Goal: Entertainment & Leisure: Consume media (video, audio)

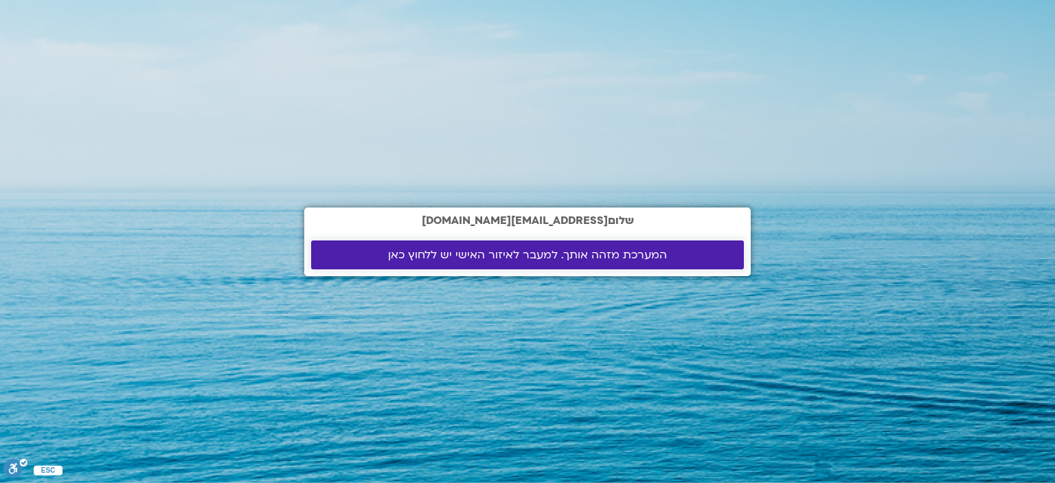
click at [505, 253] on span "המערכת מזהה אותך. למעבר לאיזור האישי יש ללחוץ כאן" at bounding box center [527, 255] width 279 height 12
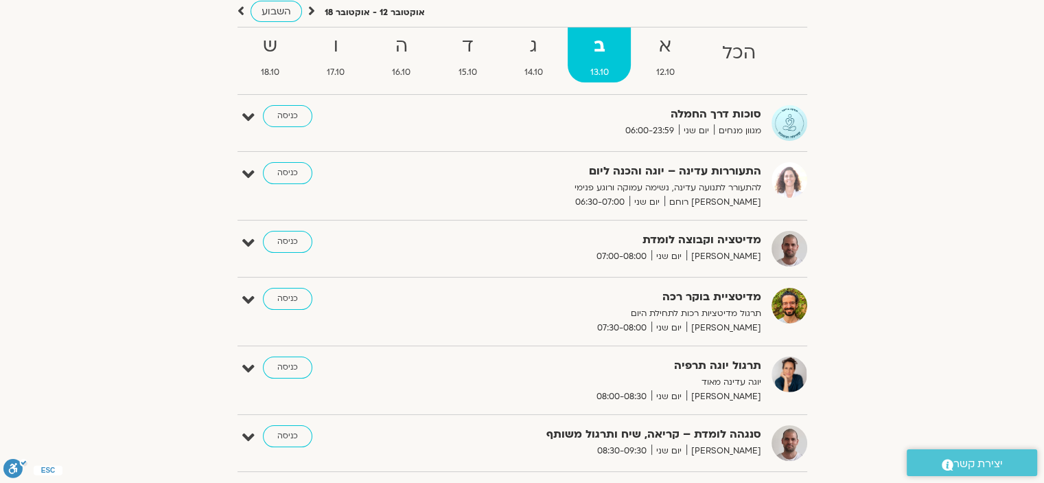
scroll to position [139, 0]
click at [279, 238] on link "כניסה" at bounding box center [287, 242] width 49 height 22
click at [242, 238] on icon at bounding box center [248, 243] width 12 height 19
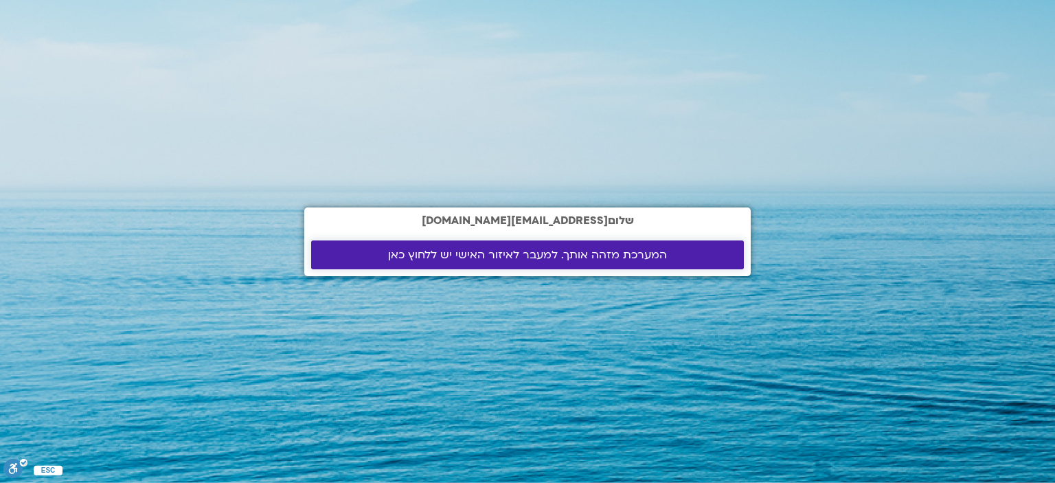
click at [578, 255] on span "המערכת מזהה אותך. למעבר לאיזור האישי יש ללחוץ כאן" at bounding box center [527, 255] width 279 height 12
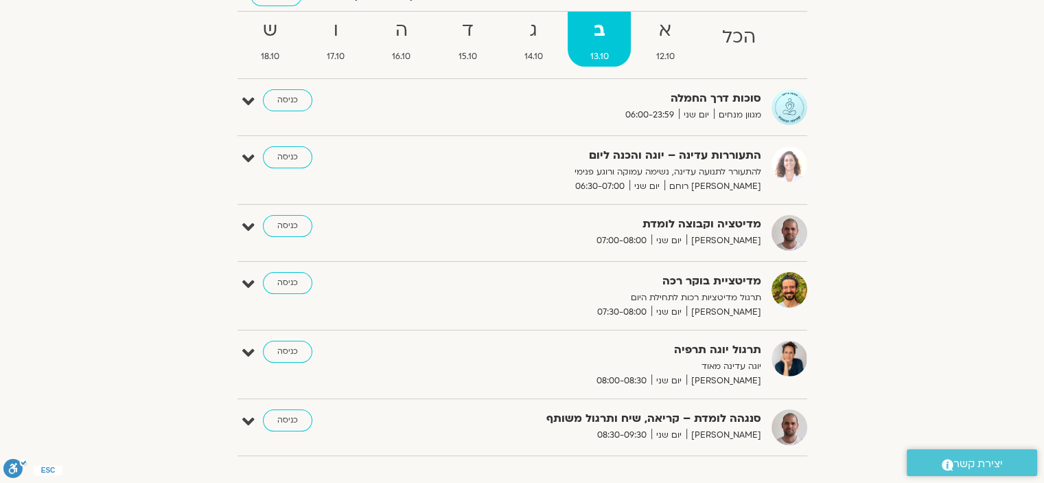
scroll to position [154, 0]
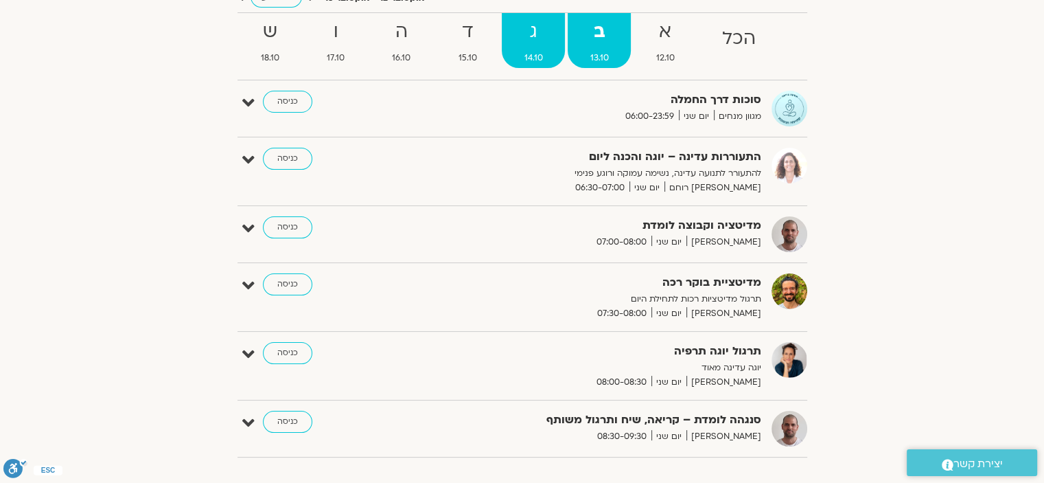
click at [533, 54] on span "14.10" at bounding box center [533, 58] width 63 height 14
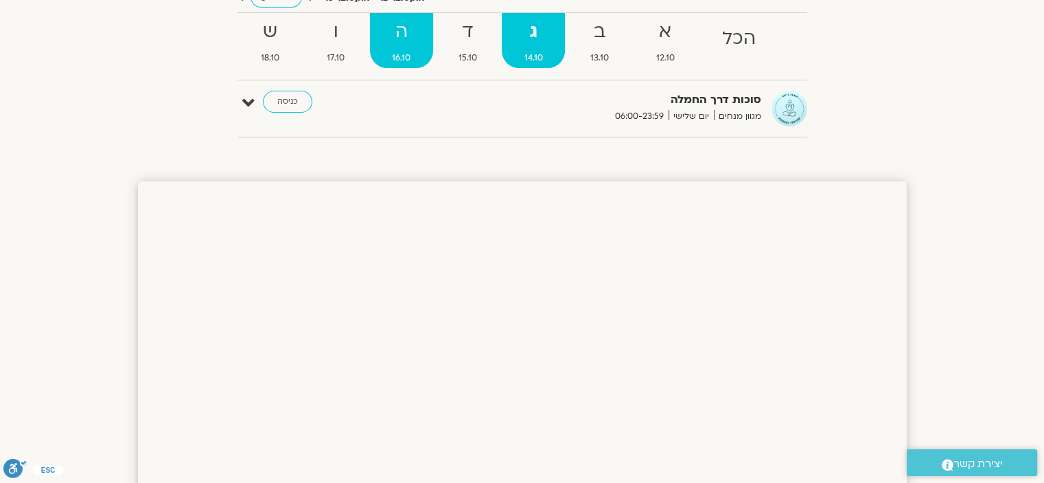
click at [400, 54] on span "16.10" at bounding box center [401, 58] width 63 height 14
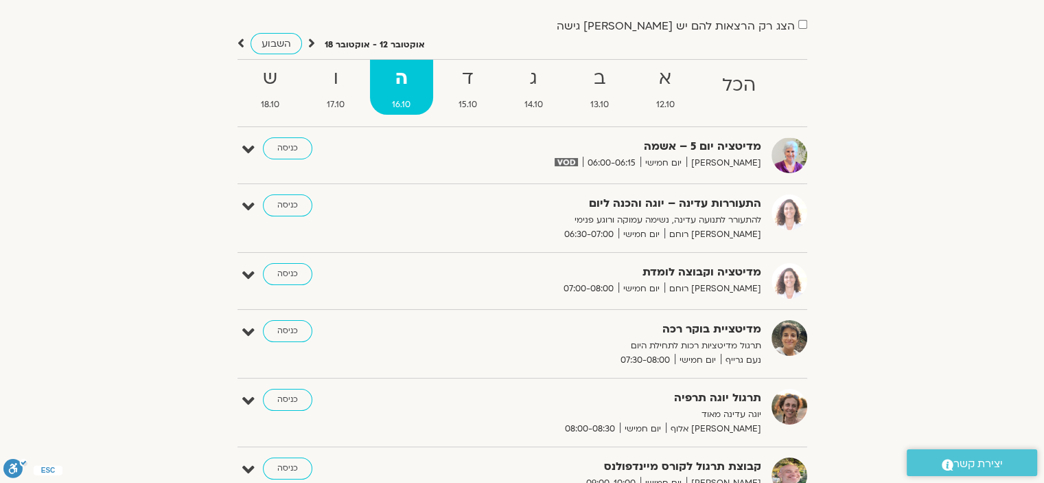
scroll to position [100, 0]
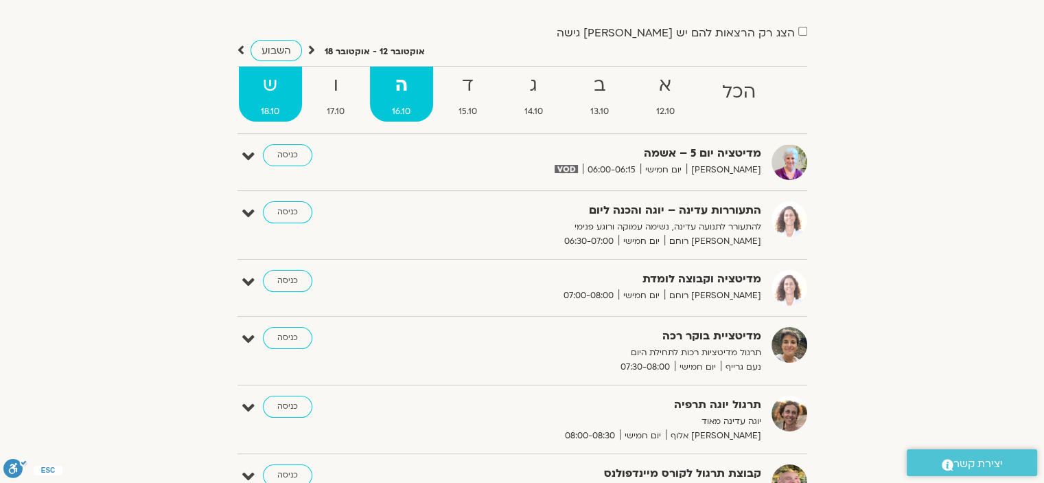
click at [269, 79] on strong "ש" at bounding box center [270, 85] width 63 height 31
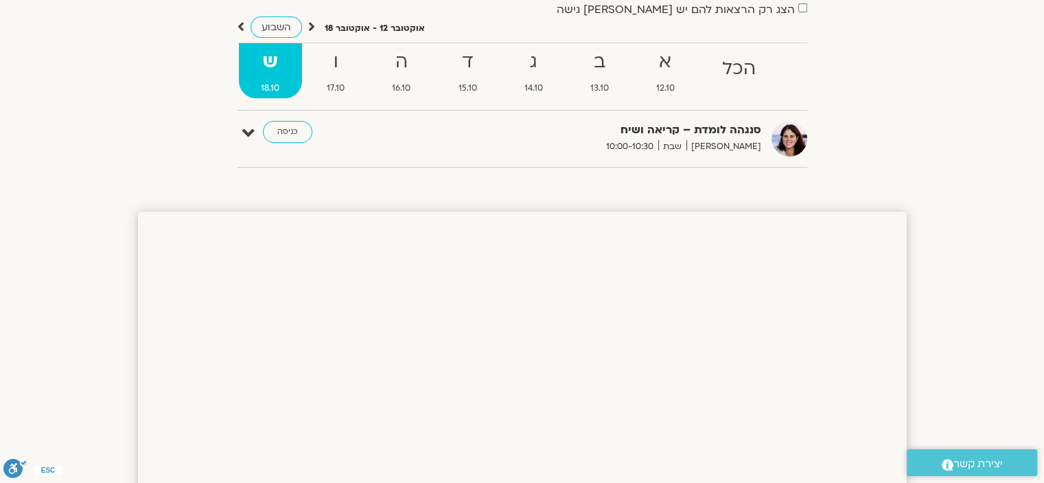
scroll to position [113, 0]
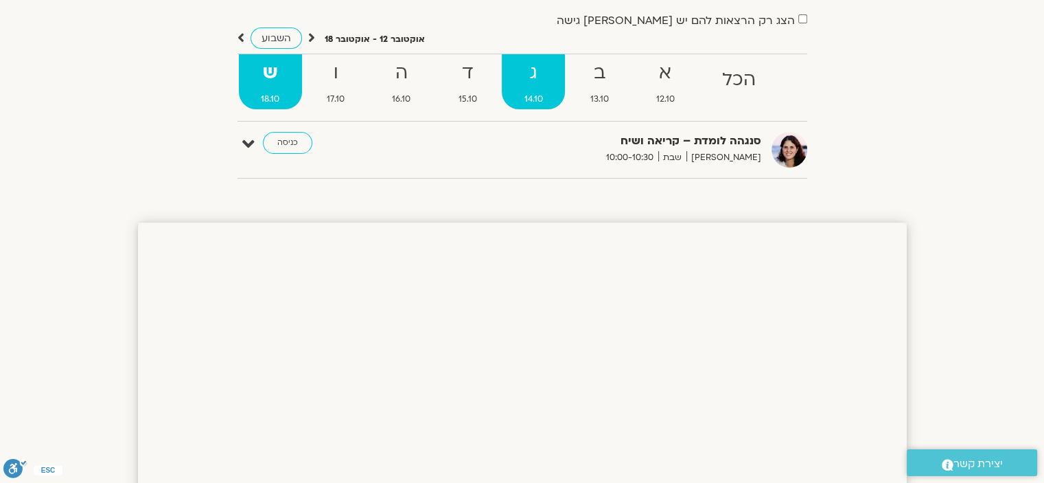
click at [534, 95] on span "14.10" at bounding box center [533, 99] width 63 height 14
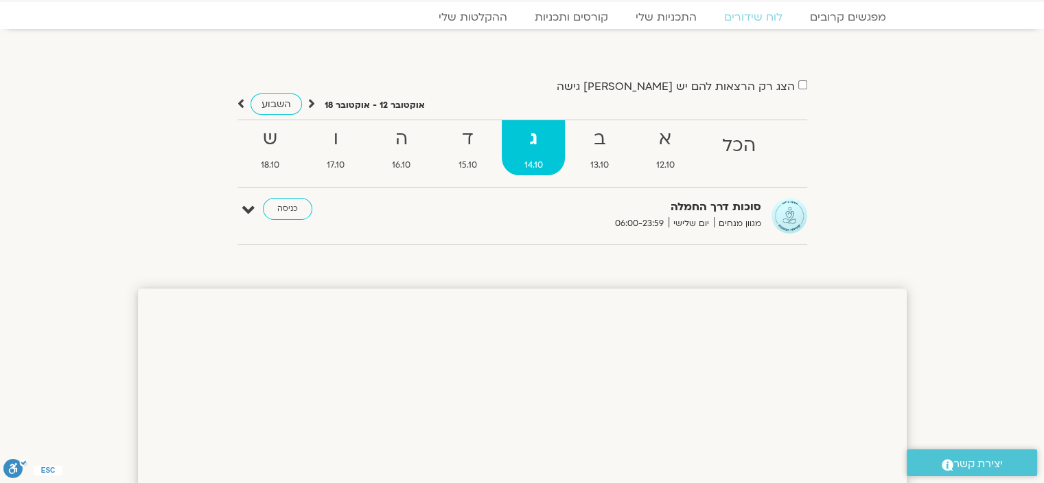
scroll to position [47, 0]
click at [601, 150] on strong "ב" at bounding box center [599, 139] width 63 height 31
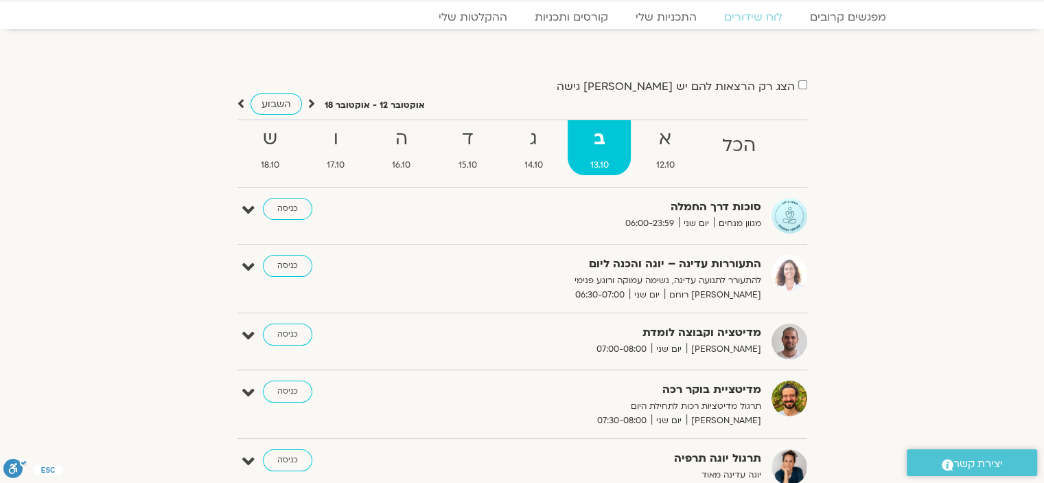
click at [639, 203] on strong "סוכות דרך החמלה" at bounding box center [593, 207] width 336 height 19
click at [245, 208] on icon at bounding box center [248, 209] width 12 height 19
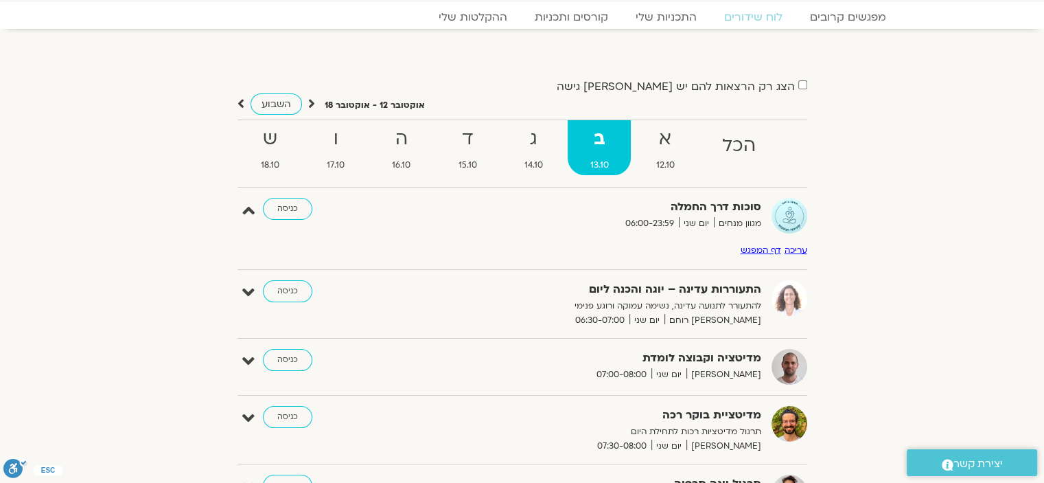
click at [420, 215] on div "סוכות דרך החמלה מגוון מנחים יום שני 06:00-23:59 כניסה" at bounding box center [532, 216] width 549 height 36
click at [290, 211] on link "כניסה" at bounding box center [287, 209] width 49 height 22
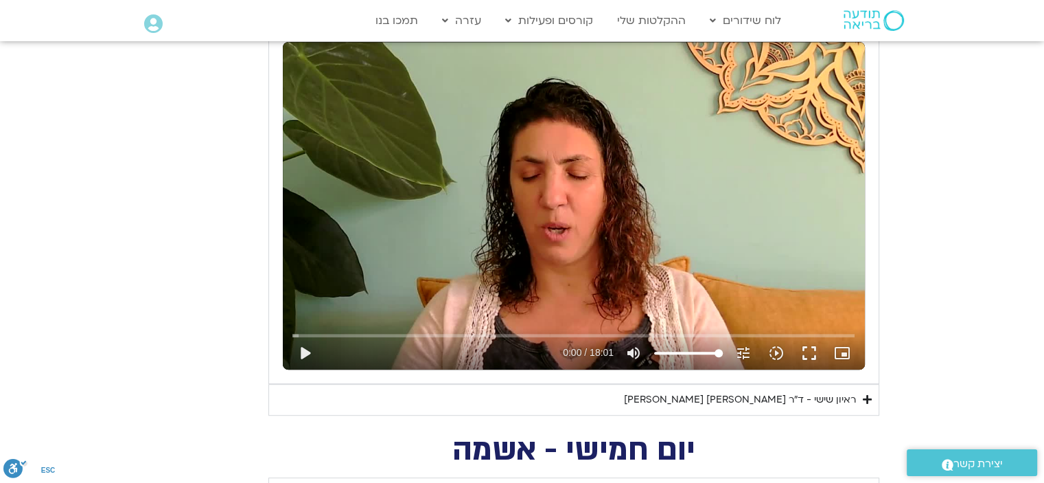
scroll to position [672, 0]
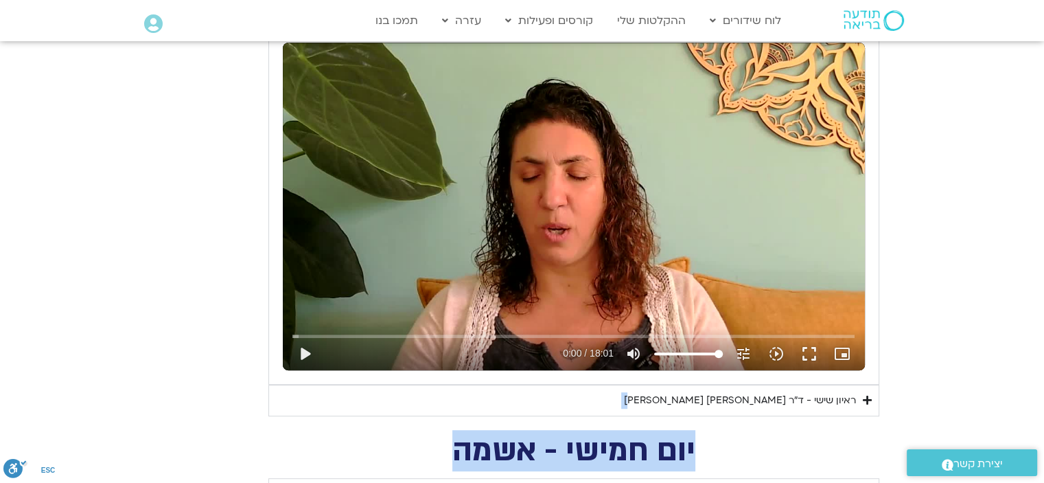
drag, startPoint x: 0, startPoint y: 0, endPoint x: 417, endPoint y: 415, distance: 588.4
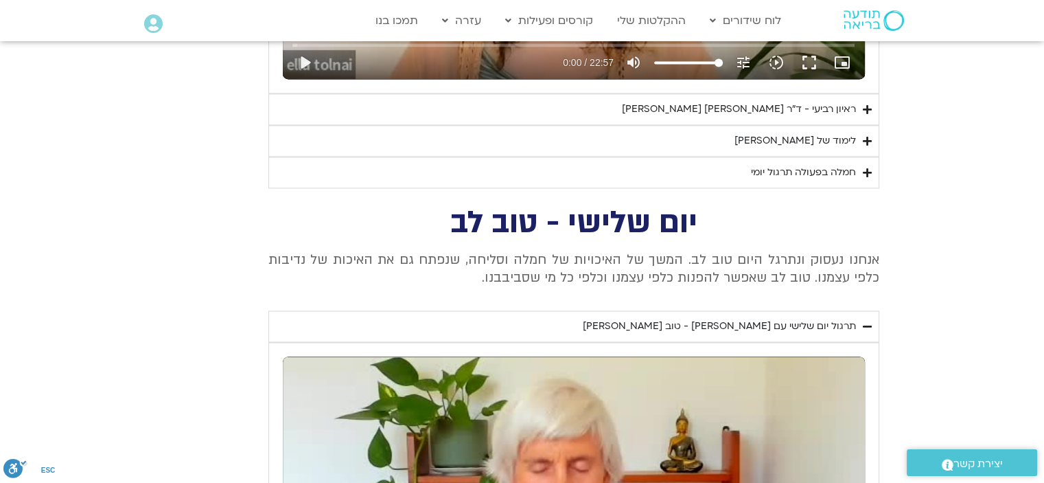
scroll to position [1991, 0]
click at [865, 167] on icon "Accordion. Open links with Enter or Space, close with Escape, and navigate with…" at bounding box center [867, 172] width 9 height 10
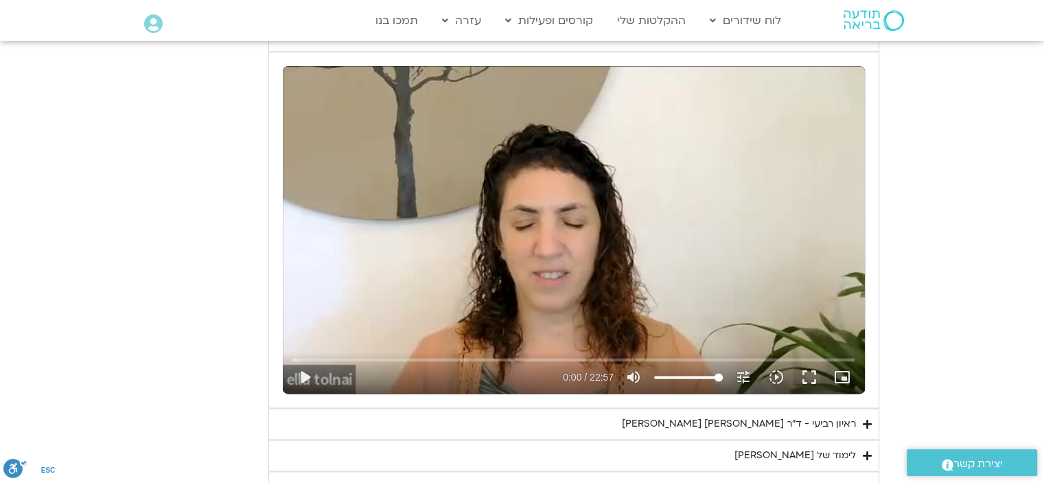
scroll to position [1674, 0]
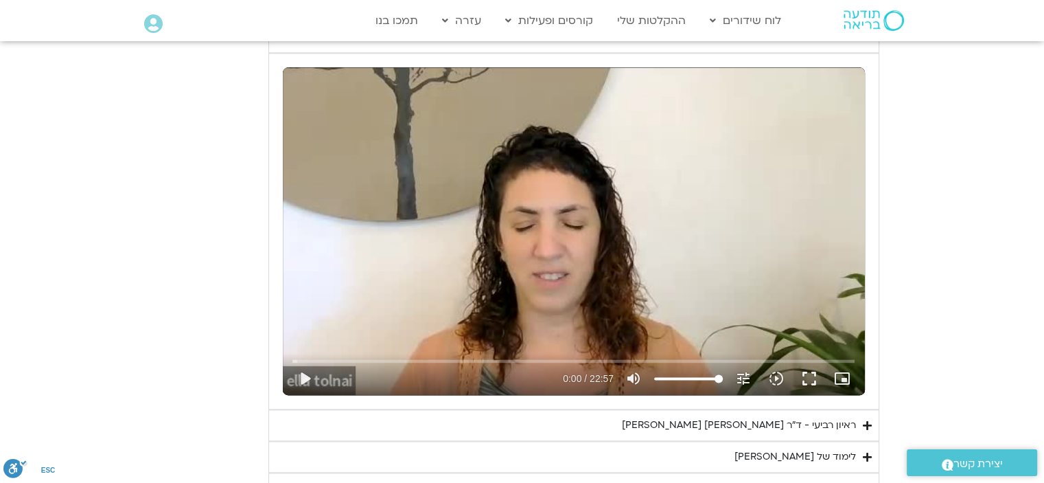
click at [865, 166] on div "נא להזין כתובת אימייל כדי לצפות בסרטון. אני מאשר/ת קבלת מידע למייל ולנייד צפייה…" at bounding box center [574, 230] width 596 height 341
click at [811, 378] on button "fullscreen" at bounding box center [809, 378] width 33 height 33
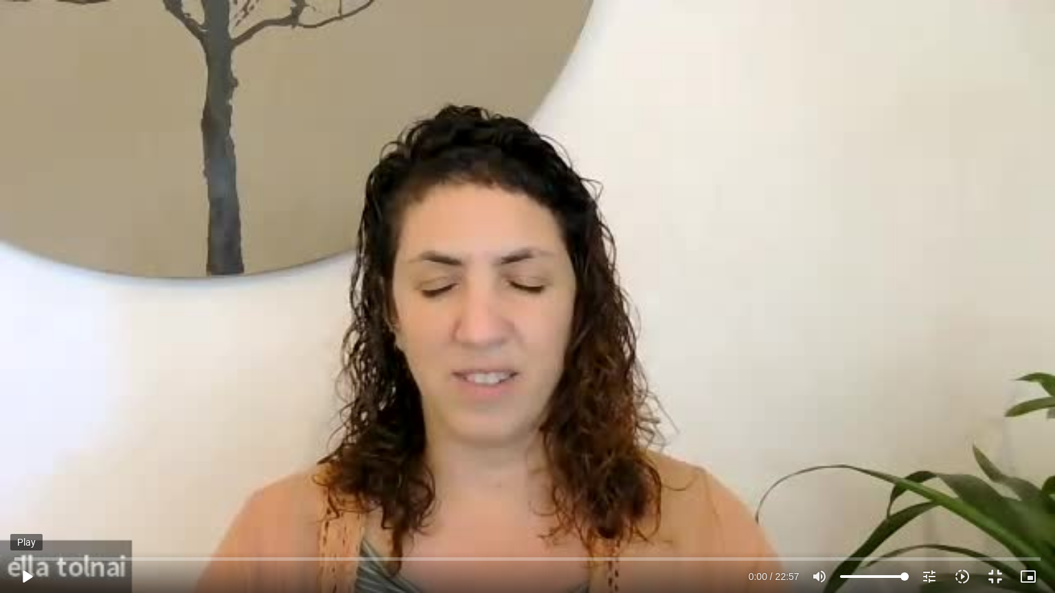
click at [26, 482] on button "play_arrow" at bounding box center [26, 576] width 33 height 33
click at [30, 482] on button "pause" at bounding box center [26, 576] width 33 height 33
type input "165.096751"
click at [993, 482] on button "fullscreen_exit" at bounding box center [994, 576] width 33 height 33
